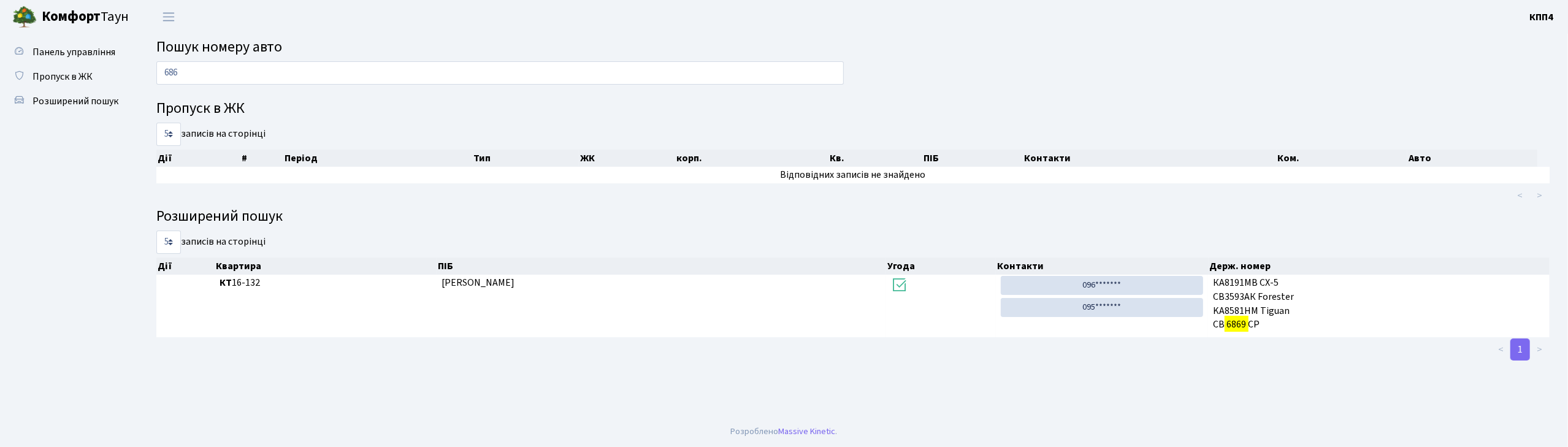
type input "686"
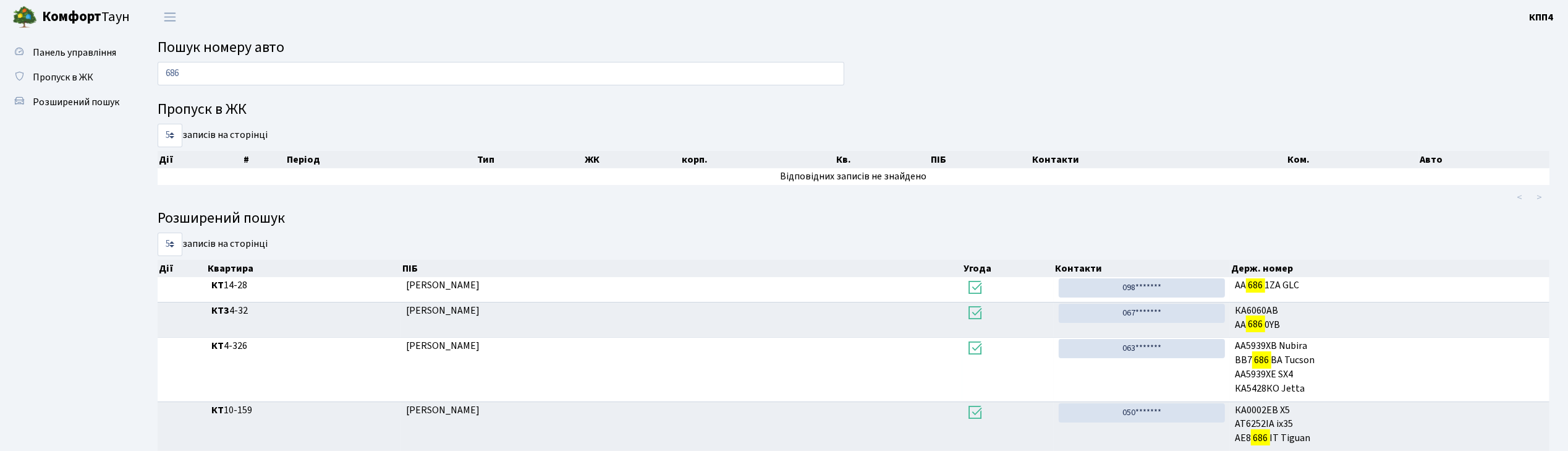
click at [629, 60] on main "Пошук номеру авто 686 Пропуск в ЖК 5 10 25 50 записів на сторінці Дії # Період …" at bounding box center [854, 267] width 1429 height 466
click at [629, 62] on input "686" at bounding box center [501, 74] width 687 height 24
click at [629, 67] on input "686" at bounding box center [501, 74] width 687 height 24
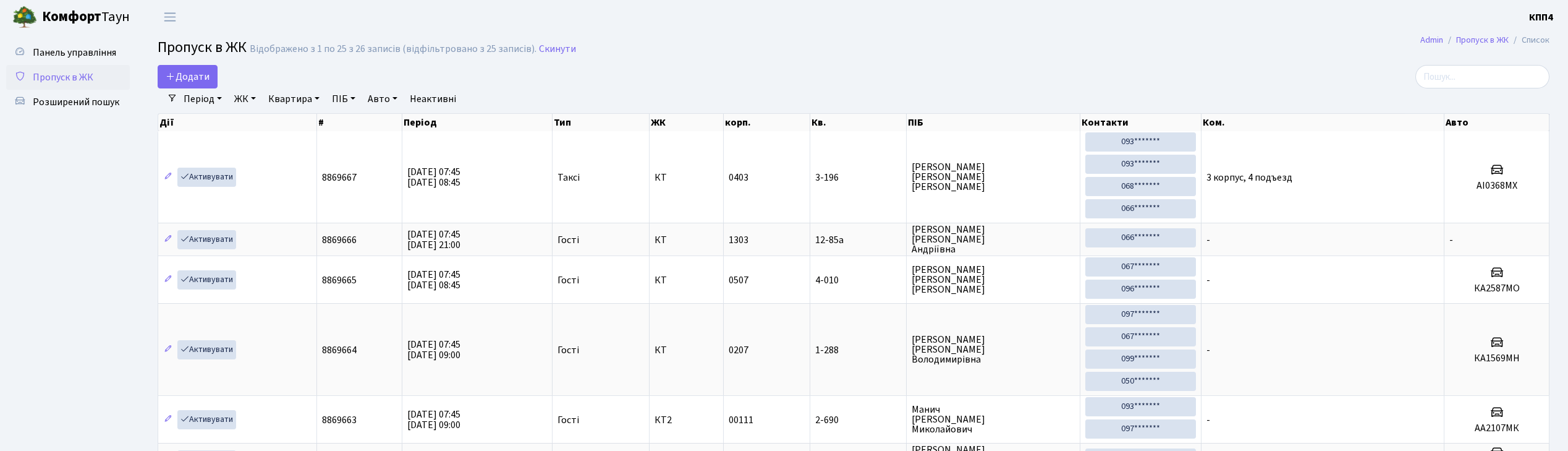
select select "25"
drag, startPoint x: 1303, startPoint y: 88, endPoint x: 1329, endPoint y: 77, distance: 28.2
click at [1464, 79] on input "search" at bounding box center [1483, 77] width 134 height 24
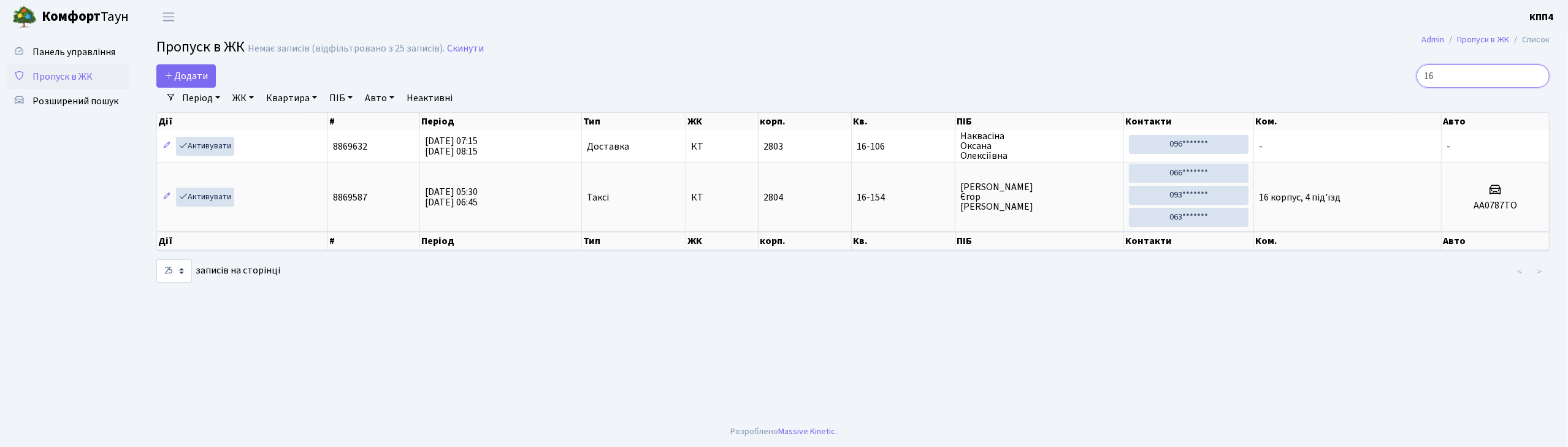
type input "1"
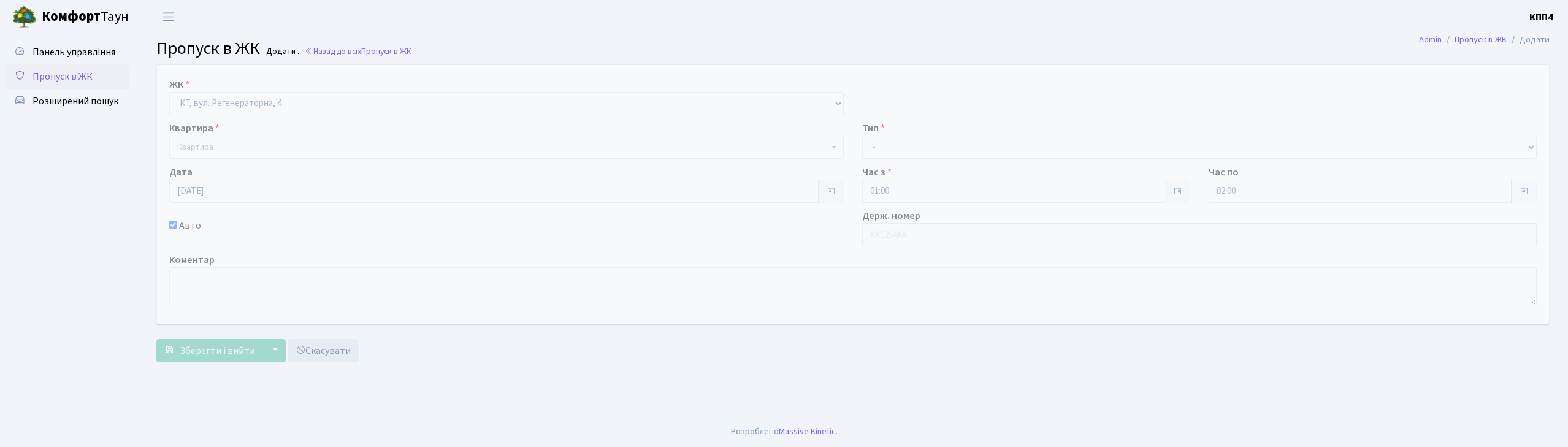
select select "271"
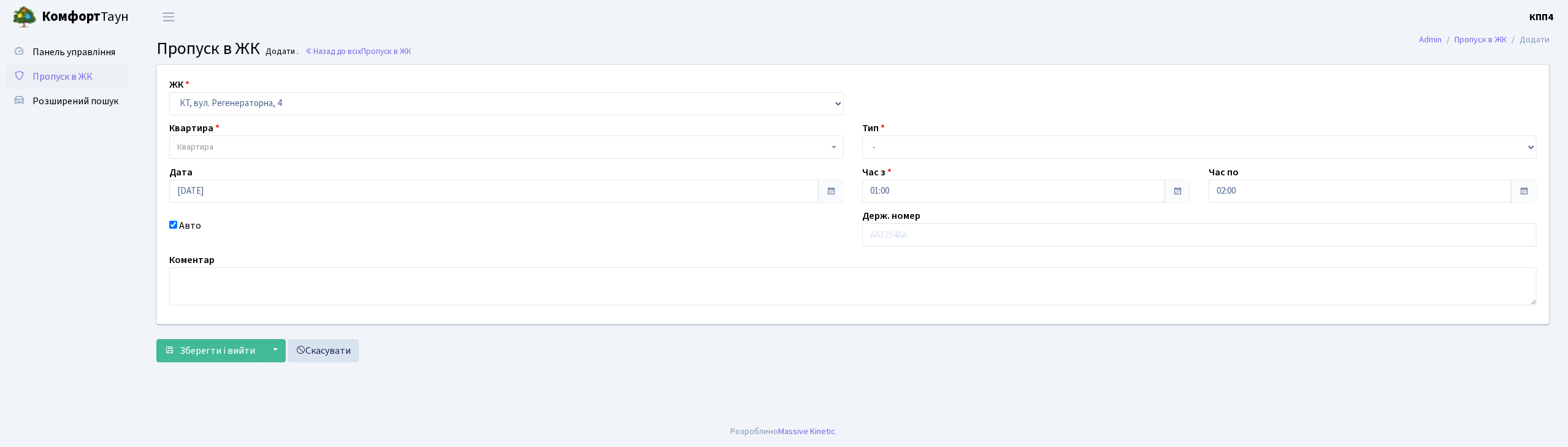
click at [276, 147] on span "Квартира" at bounding box center [502, 147] width 651 height 12
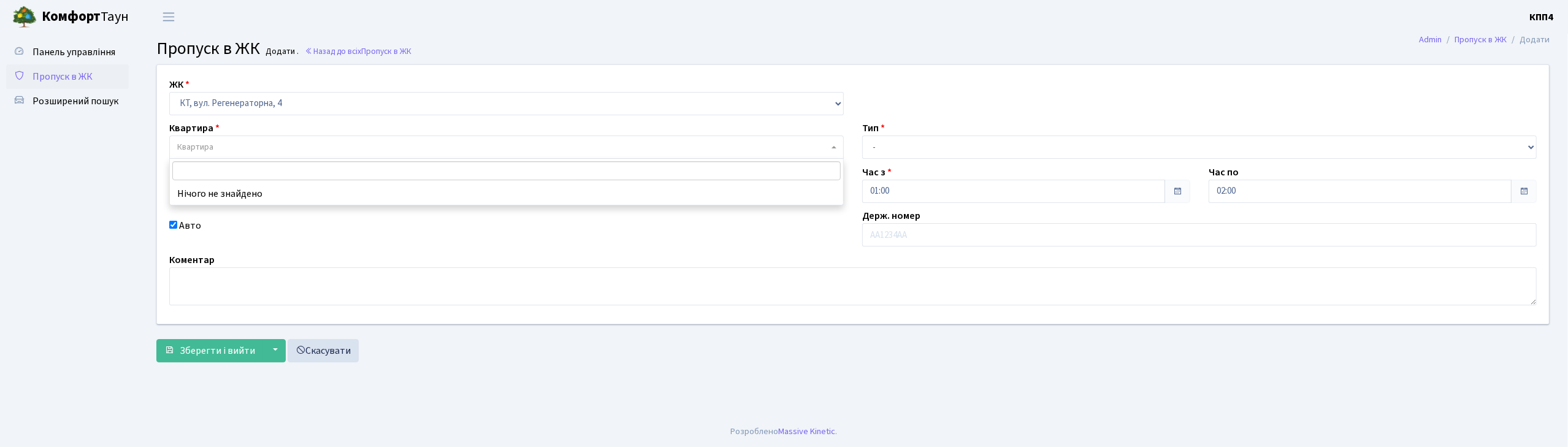
click at [277, 167] on input "search" at bounding box center [507, 171] width 668 height 19
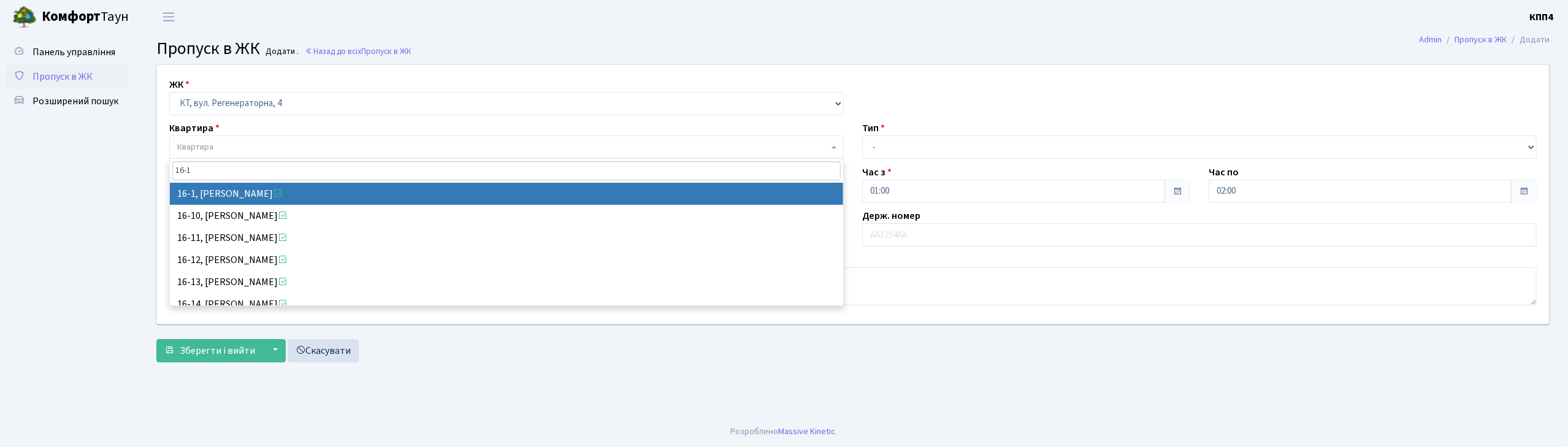
type input "16-1"
select select "8562"
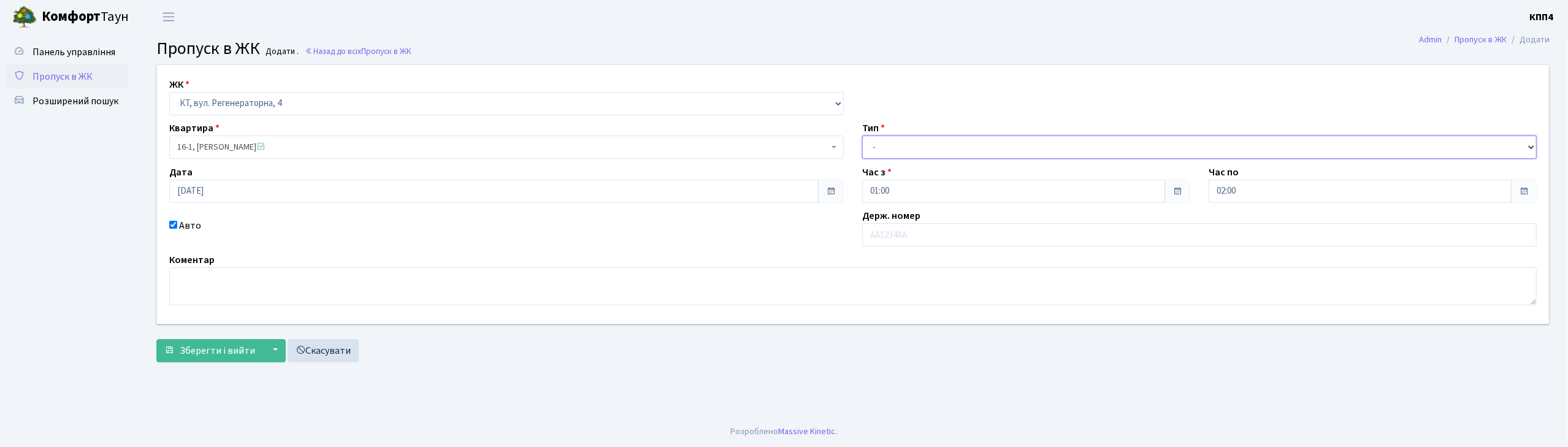
drag, startPoint x: 914, startPoint y: 146, endPoint x: 909, endPoint y: 152, distance: 7.8
click at [914, 146] on select "- Доставка Таксі Гості Сервіс" at bounding box center [1200, 147] width 675 height 23
select select "3"
click at [863, 135] on select "- Доставка Таксі Гості Сервіс" at bounding box center [1200, 147] width 675 height 23
click at [249, 278] on textarea at bounding box center [853, 286] width 1368 height 38
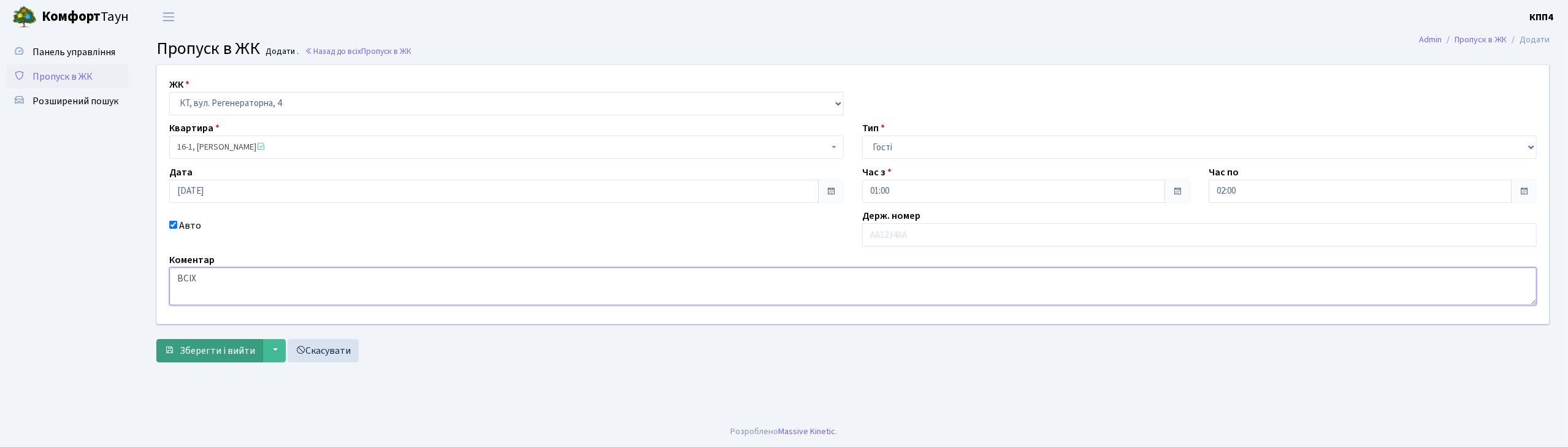
type textarea "ВСІХ"
click at [216, 356] on span "Зберегти і вийти" at bounding box center [217, 351] width 75 height 13
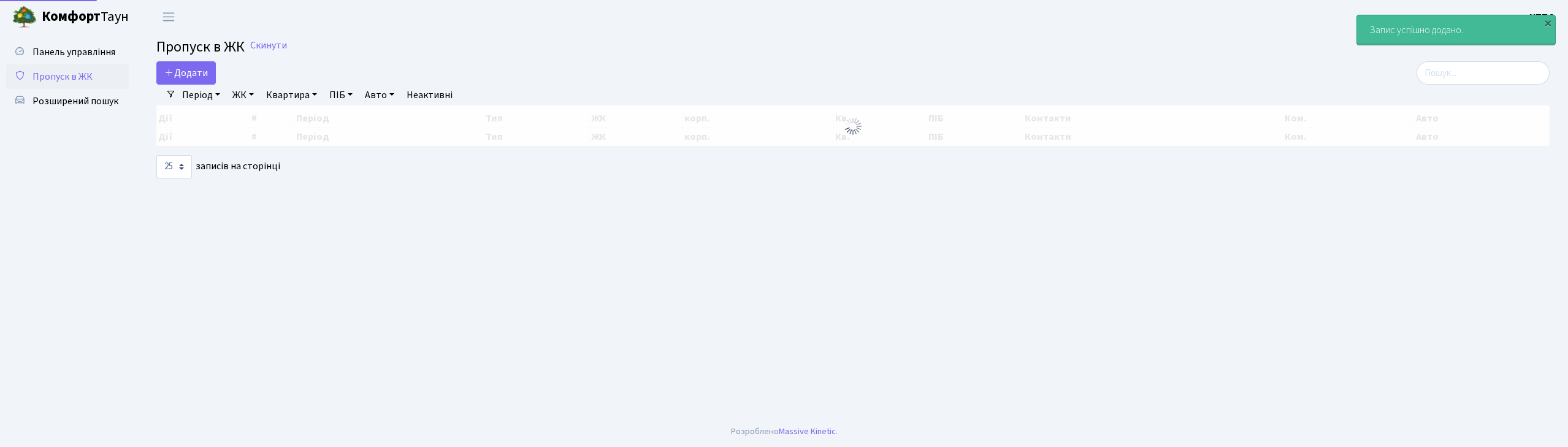
select select "25"
